Goal: Find specific page/section: Find specific page/section

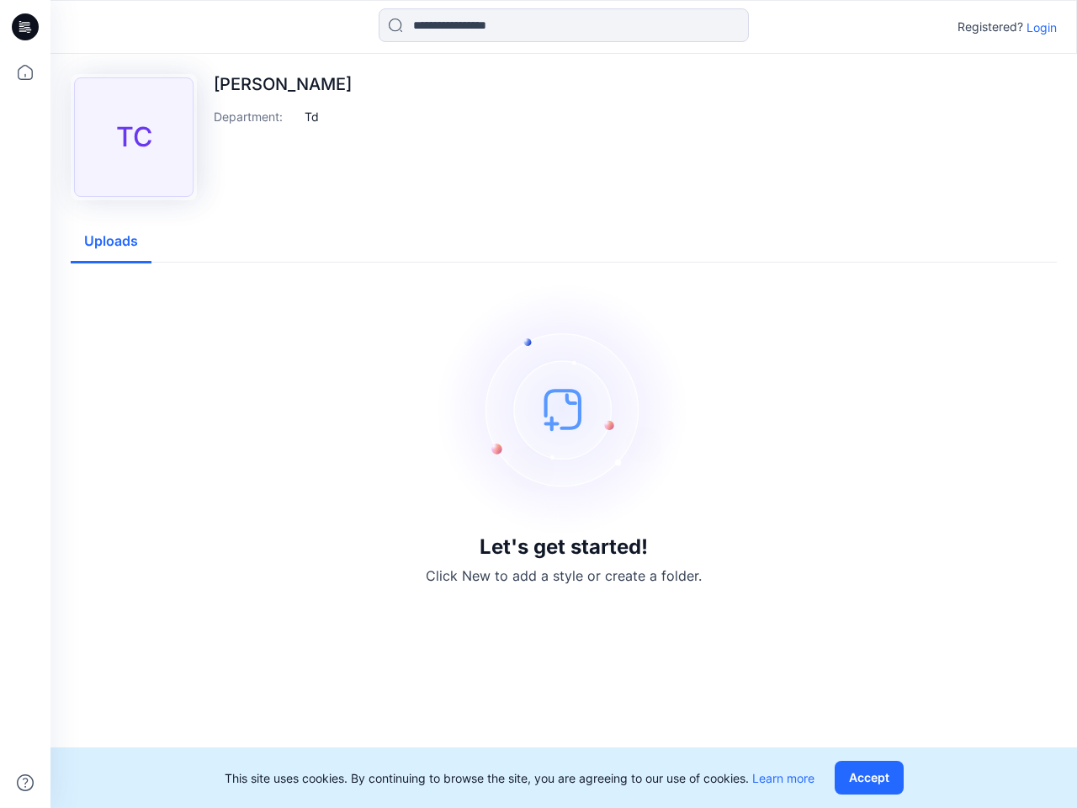
click at [539, 404] on img at bounding box center [564, 409] width 252 height 252
click at [26, 27] on icon at bounding box center [27, 27] width 7 height 1
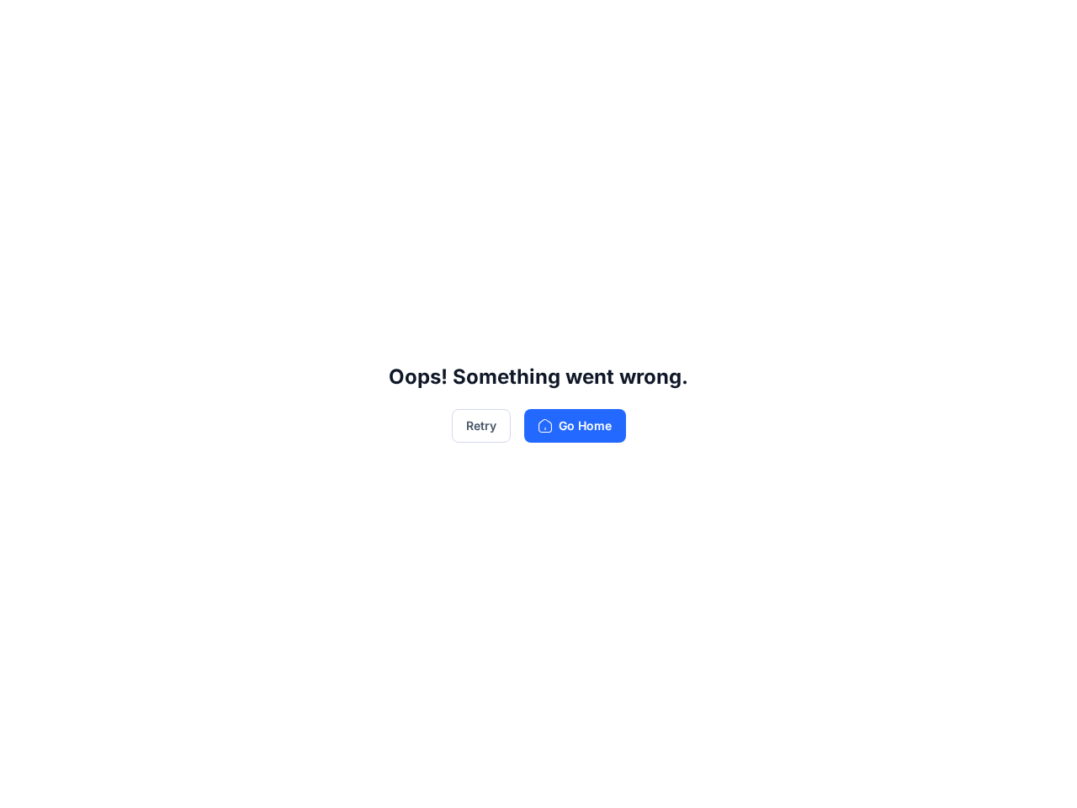
click at [25, 783] on div "Oops! Something went wrong. Retry Go Home" at bounding box center [538, 404] width 1077 height 808
click at [564, 25] on div "Oops! Something went wrong. Retry Go Home" at bounding box center [538, 404] width 1077 height 808
click at [1042, 27] on div "Oops! Something went wrong. Retry Go Home" at bounding box center [538, 404] width 1077 height 808
click at [311, 116] on div "Oops! Something went wrong. Retry Go Home" at bounding box center [538, 404] width 1077 height 808
click at [111, 241] on div "Oops! Something went wrong. Retry Go Home" at bounding box center [538, 404] width 1077 height 808
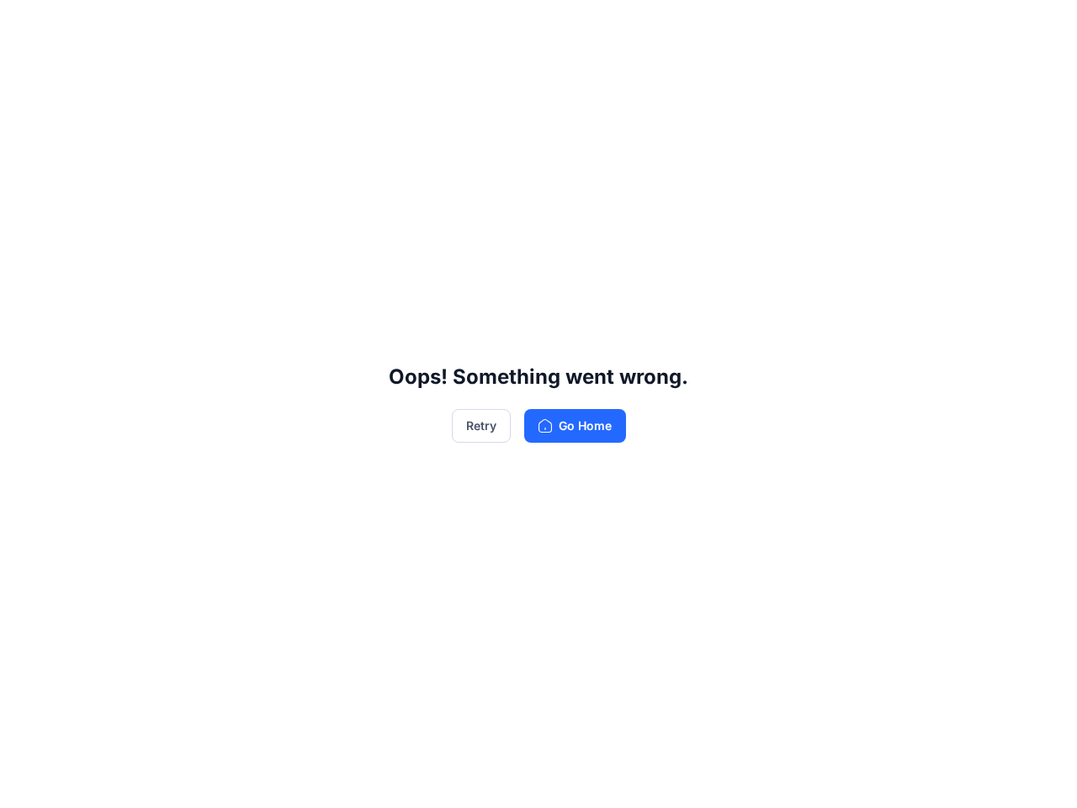
click at [873, 777] on div "Oops! Something went wrong. Retry Go Home" at bounding box center [538, 404] width 1077 height 808
